Goal: Transaction & Acquisition: Download file/media

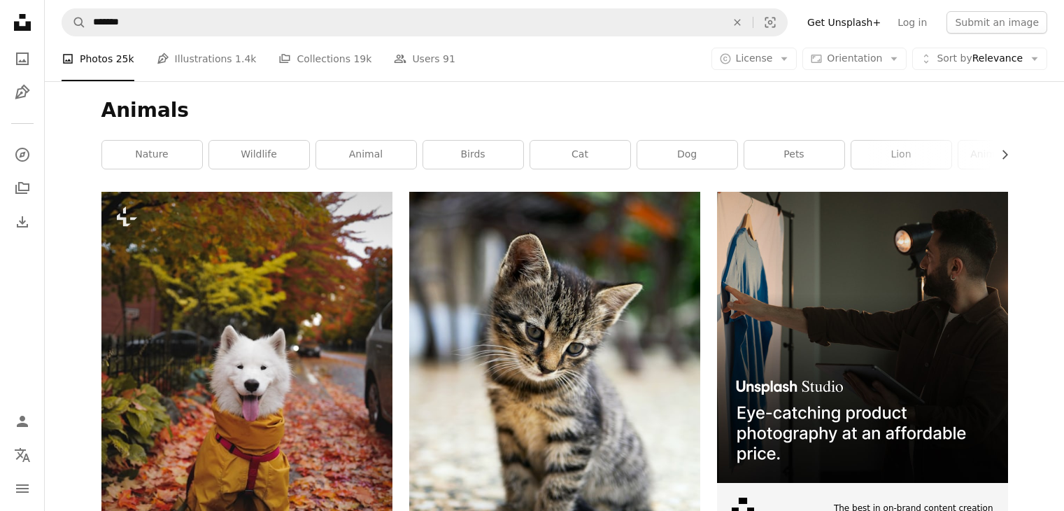
scroll to position [129, 0]
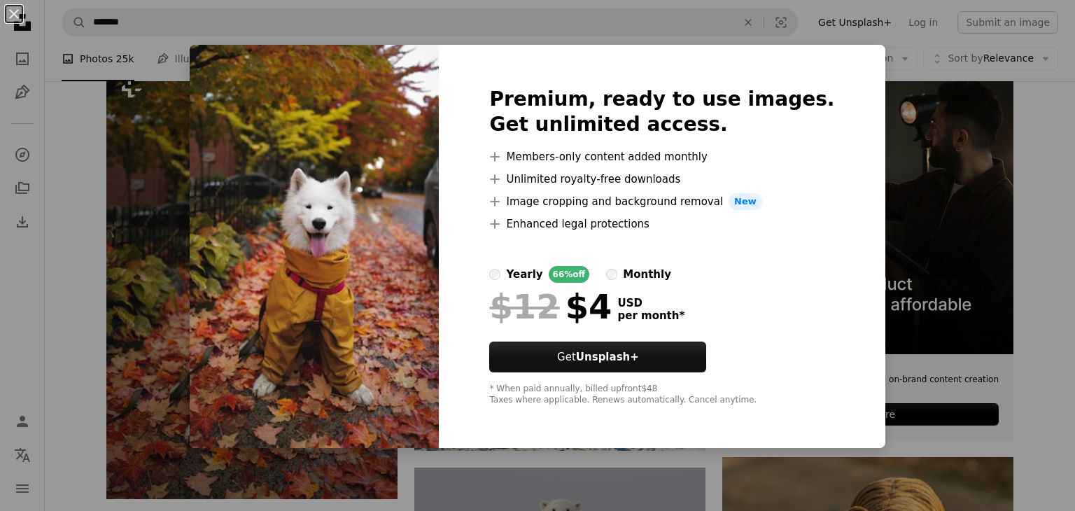
click at [395, 211] on img at bounding box center [314, 246] width 249 height 403
click at [990, 94] on div "An X shape Premium, ready to use images. Get unlimited access. A plus sign Memb…" at bounding box center [537, 255] width 1075 height 511
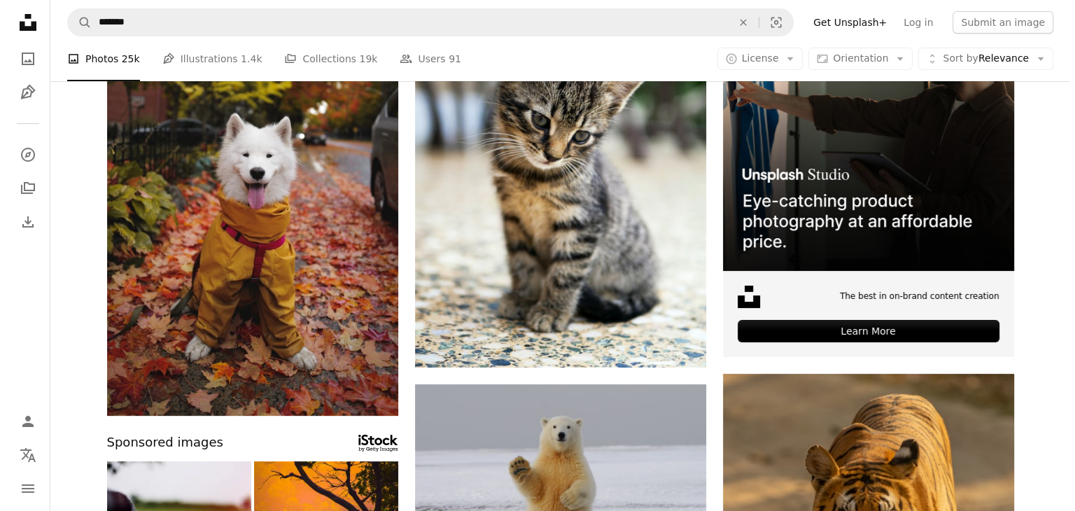
scroll to position [213, 0]
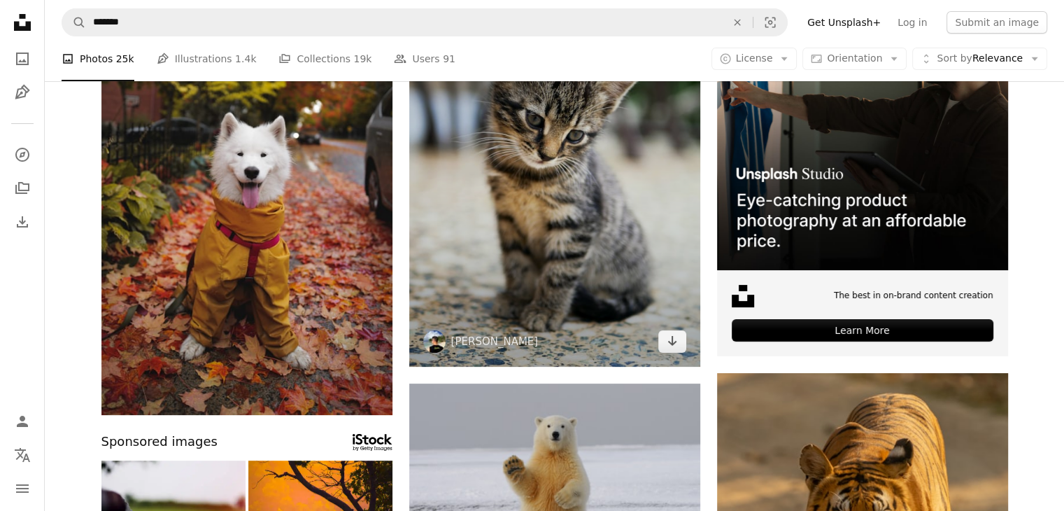
click at [565, 230] on img at bounding box center [554, 173] width 291 height 388
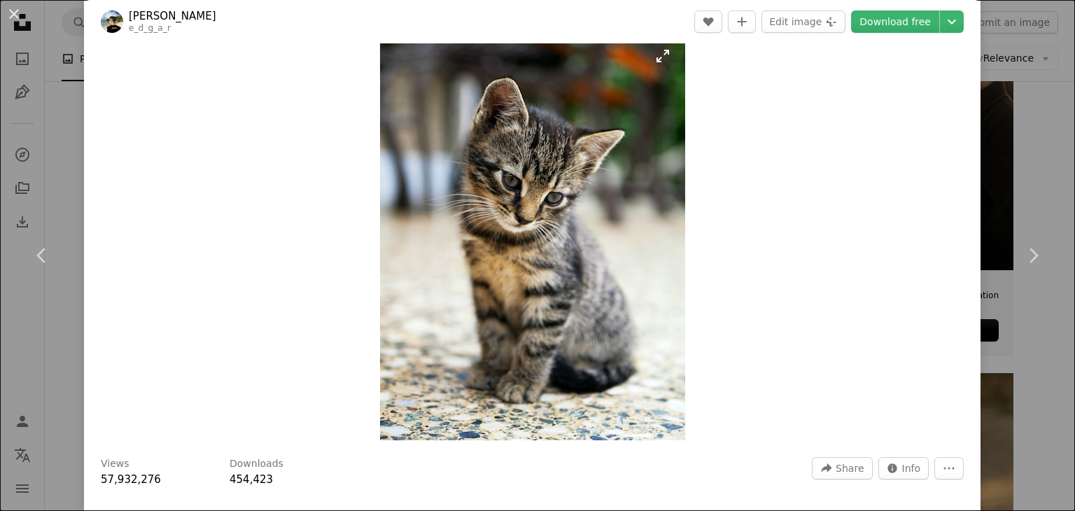
scroll to position [29, 0]
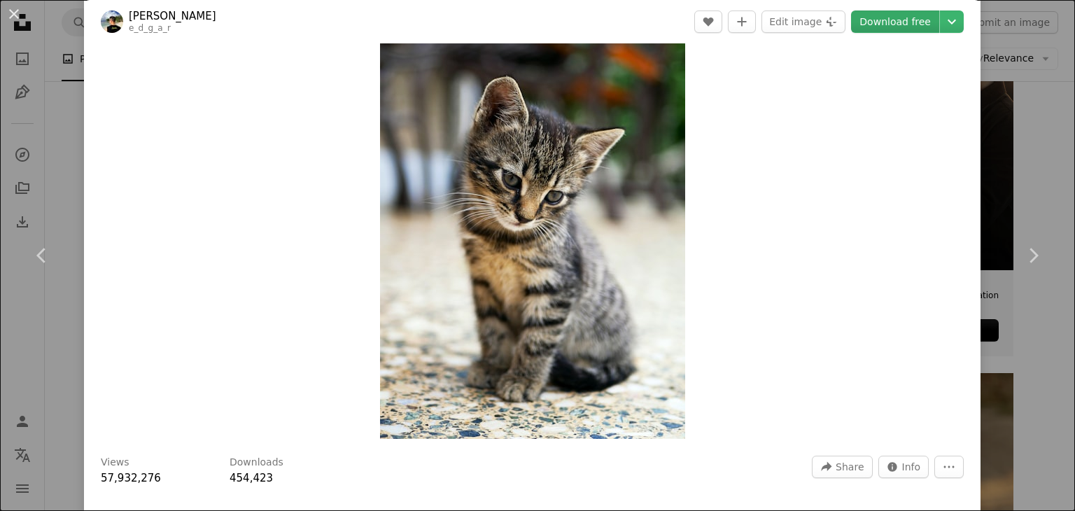
click at [871, 17] on link "Download free" at bounding box center [895, 21] width 88 height 22
